Goal: Transaction & Acquisition: Download file/media

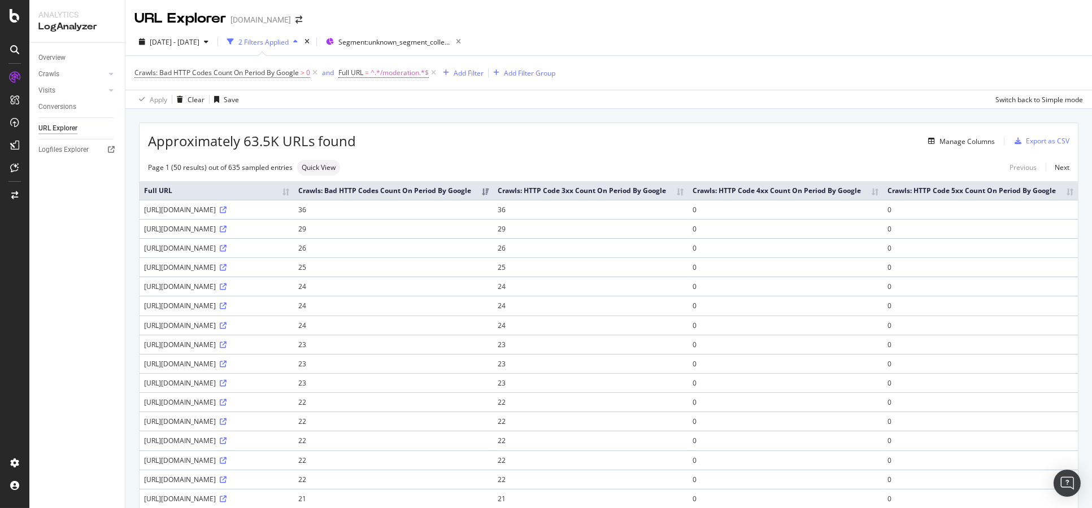
click at [421, 219] on td "36" at bounding box center [393, 209] width 199 height 19
drag, startPoint x: 179, startPoint y: 41, endPoint x: 539, endPoint y: 128, distance: 370.3
click at [539, 128] on div "Approximately 63.5K URLs found Manage Columns Export as CSV" at bounding box center [609, 137] width 938 height 28
click at [213, 39] on div "button" at bounding box center [206, 41] width 14 height 7
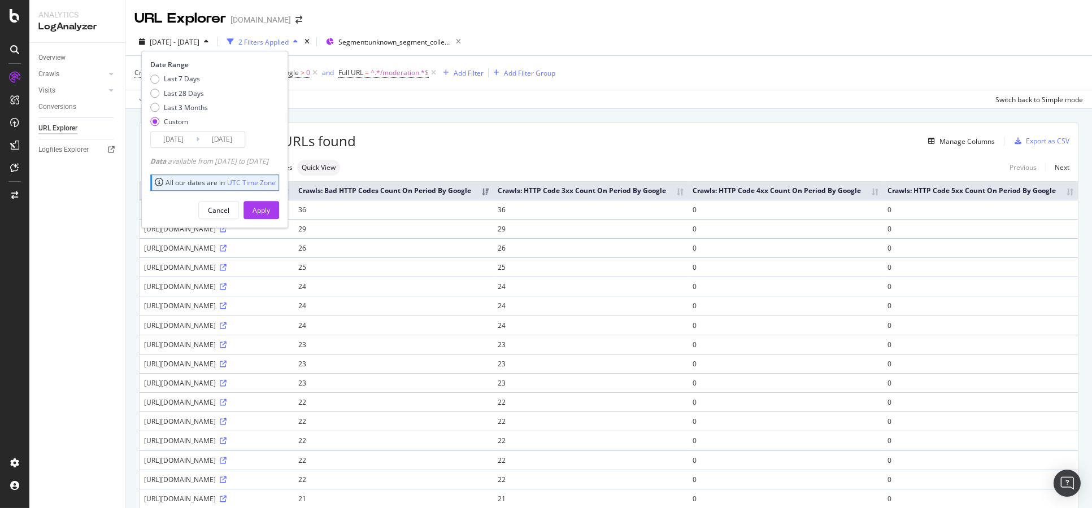
click at [178, 141] on input "2025/07/19" at bounding box center [173, 140] width 45 height 16
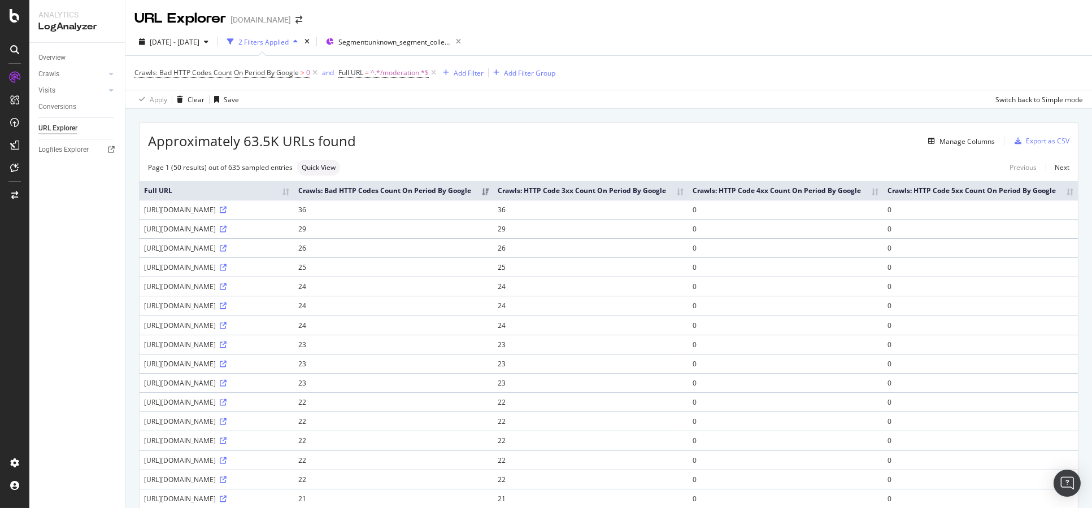
click at [535, 139] on div "Manage Columns" at bounding box center [675, 141] width 639 height 14
click at [199, 41] on span "2025 Jul. 19th - Aug. 17th" at bounding box center [175, 42] width 50 height 10
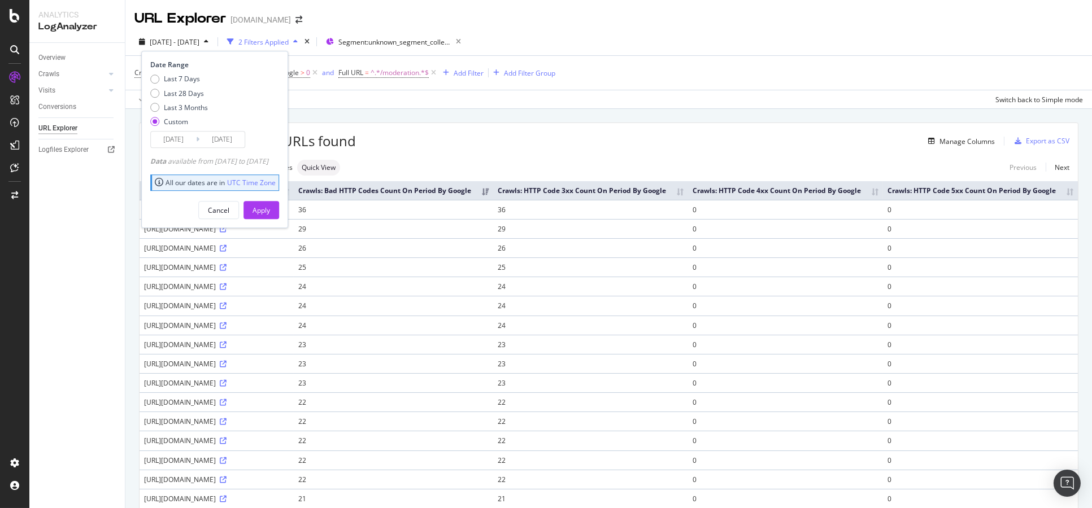
click at [379, 127] on div "Approximately 63.5K URLs found Manage Columns Export as CSV" at bounding box center [609, 137] width 938 height 28
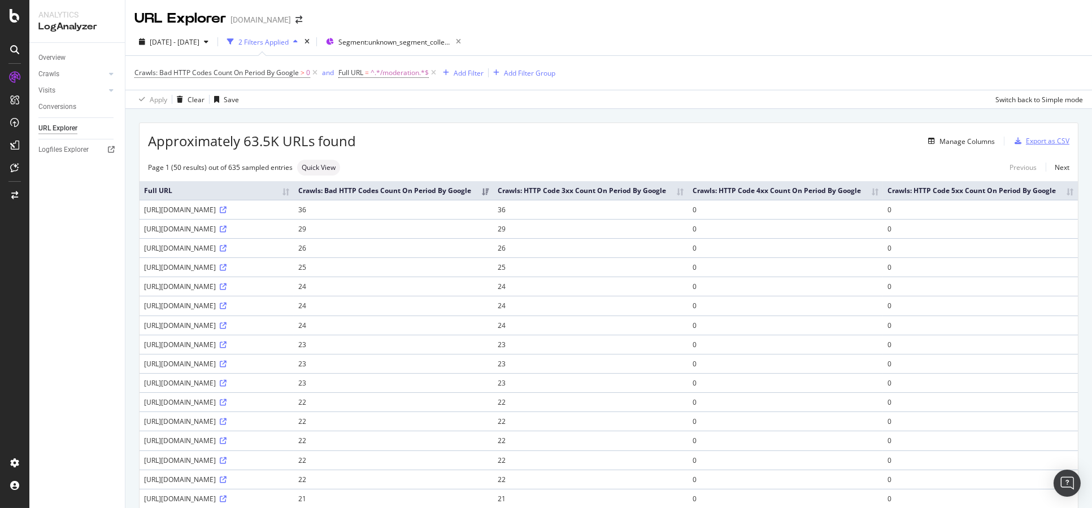
click at [1026, 144] on div "Export as CSV" at bounding box center [1047, 141] width 43 height 10
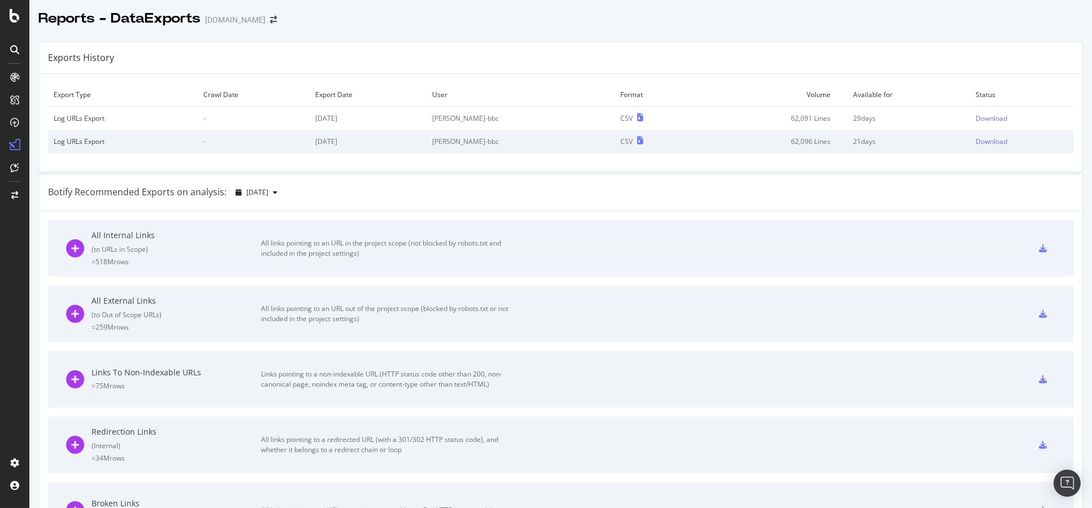
click at [712, 203] on div "Botify Recommended Exports on analysis: [DATE]" at bounding box center [560, 193] width 1043 height 37
click at [581, 37] on div "Exports History Export Type Crawl Date Export Date User Format Volume Available…" at bounding box center [560, 497] width 1062 height 928
click at [982, 120] on div "Download" at bounding box center [991, 119] width 32 height 10
